Goal: Find specific page/section: Find specific page/section

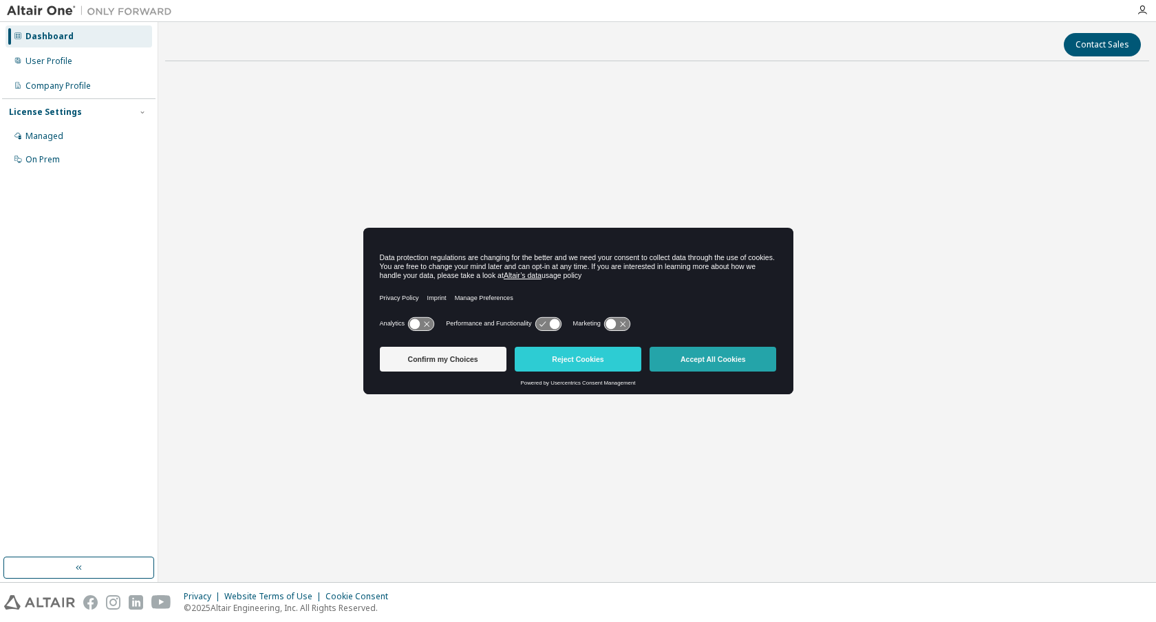
click at [677, 356] on button "Accept All Cookies" at bounding box center [712, 359] width 127 height 25
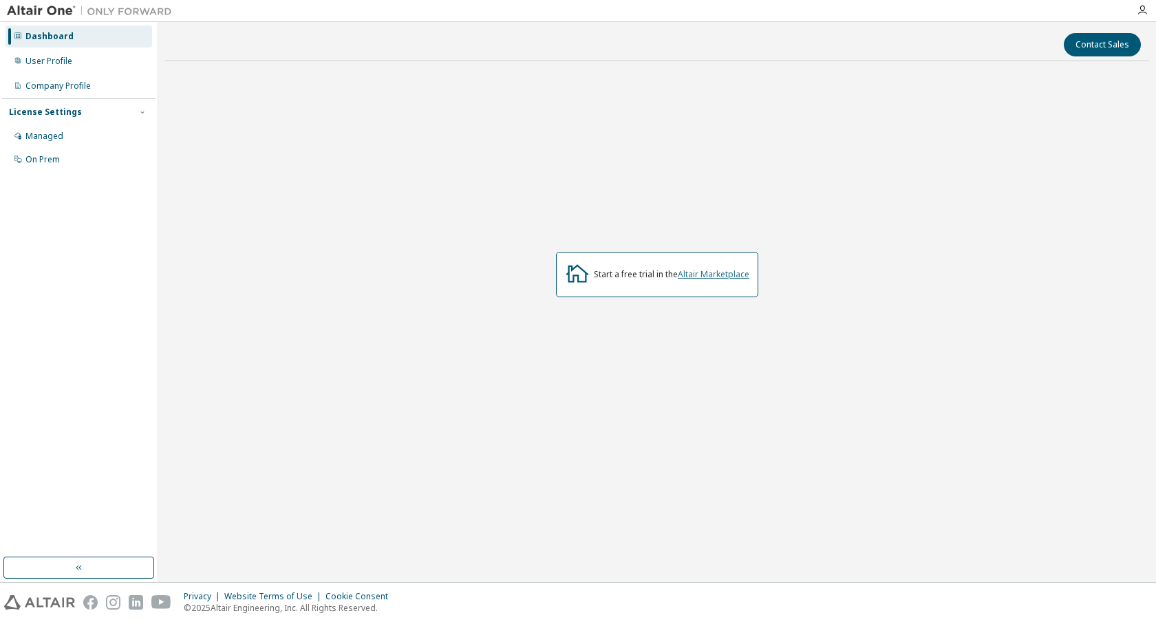
click at [718, 274] on link "Altair Marketplace" at bounding box center [714, 274] width 72 height 12
